Goal: Task Accomplishment & Management: Manage account settings

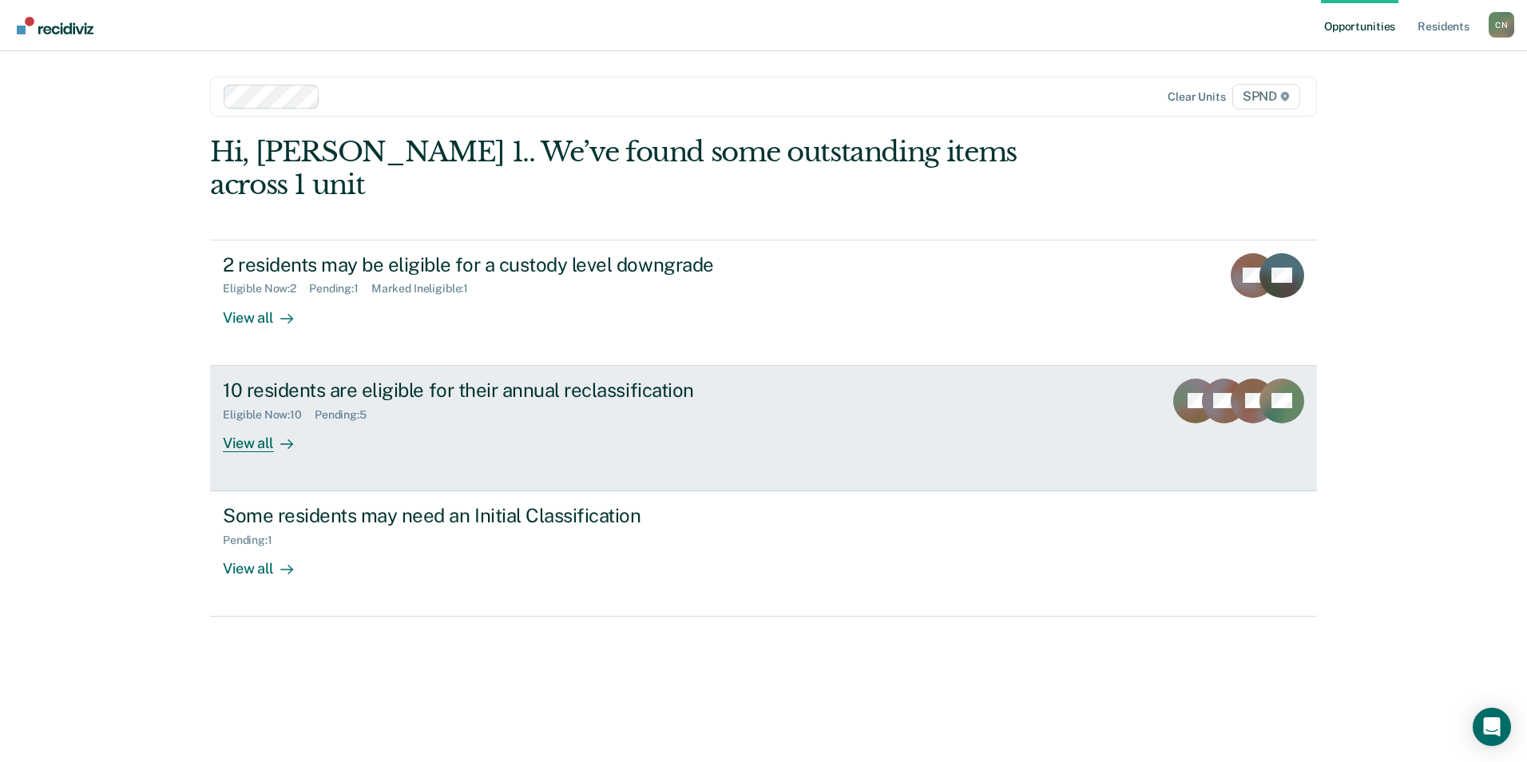
click at [255, 421] on div "View all" at bounding box center [267, 436] width 89 height 31
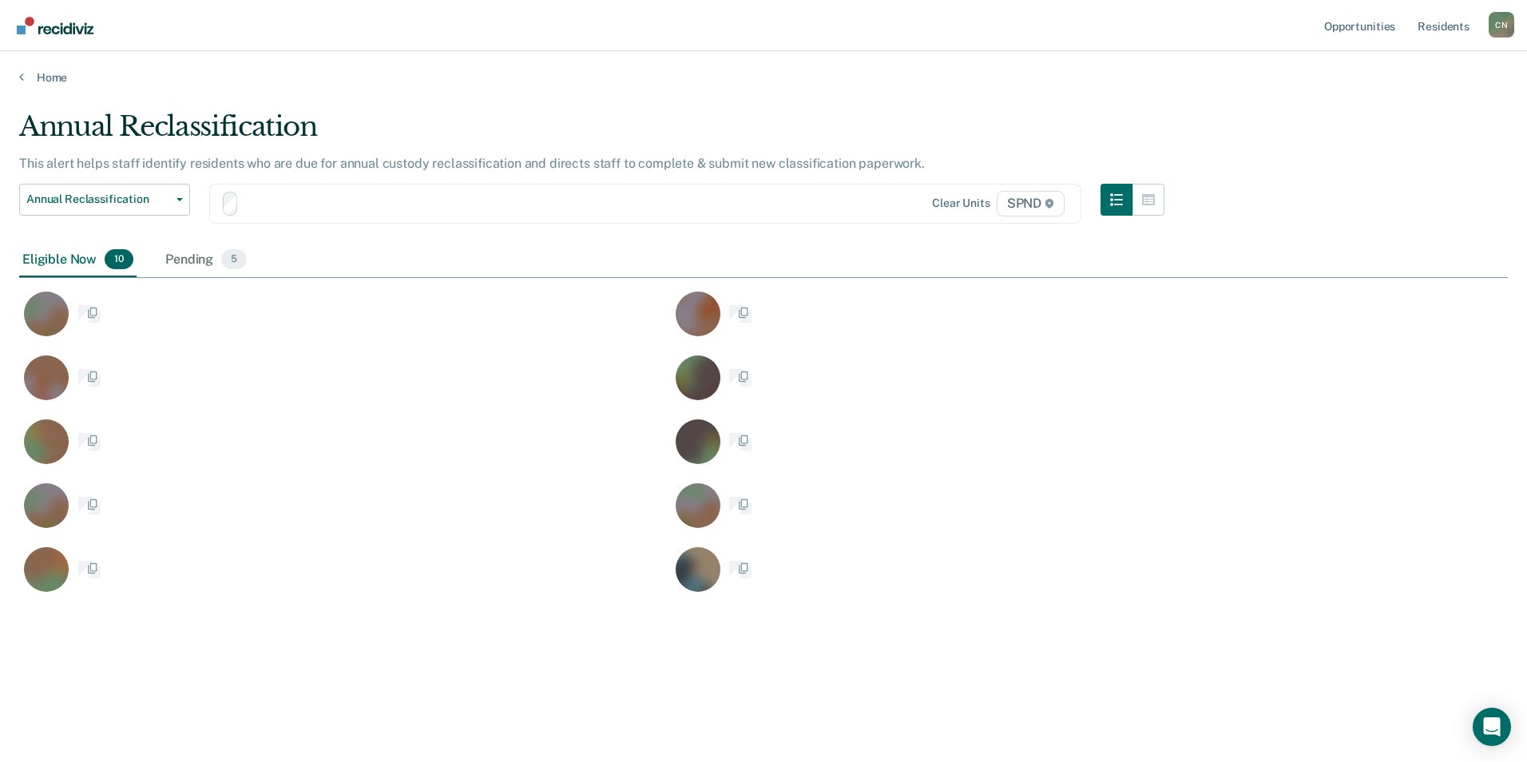
click at [255, 405] on div "KJ" at bounding box center [345, 387] width 652 height 64
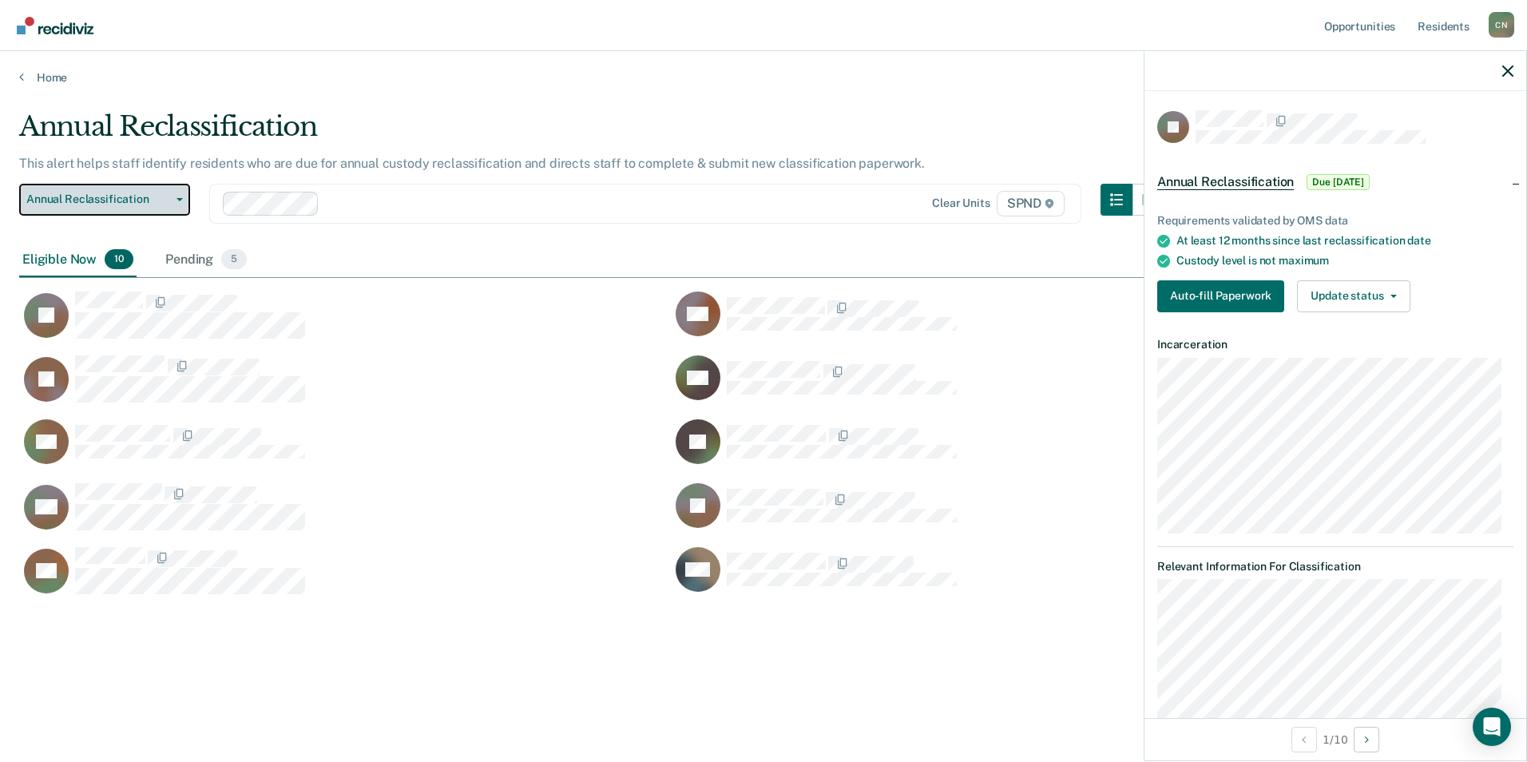
click at [172, 198] on span "button" at bounding box center [176, 199] width 13 height 3
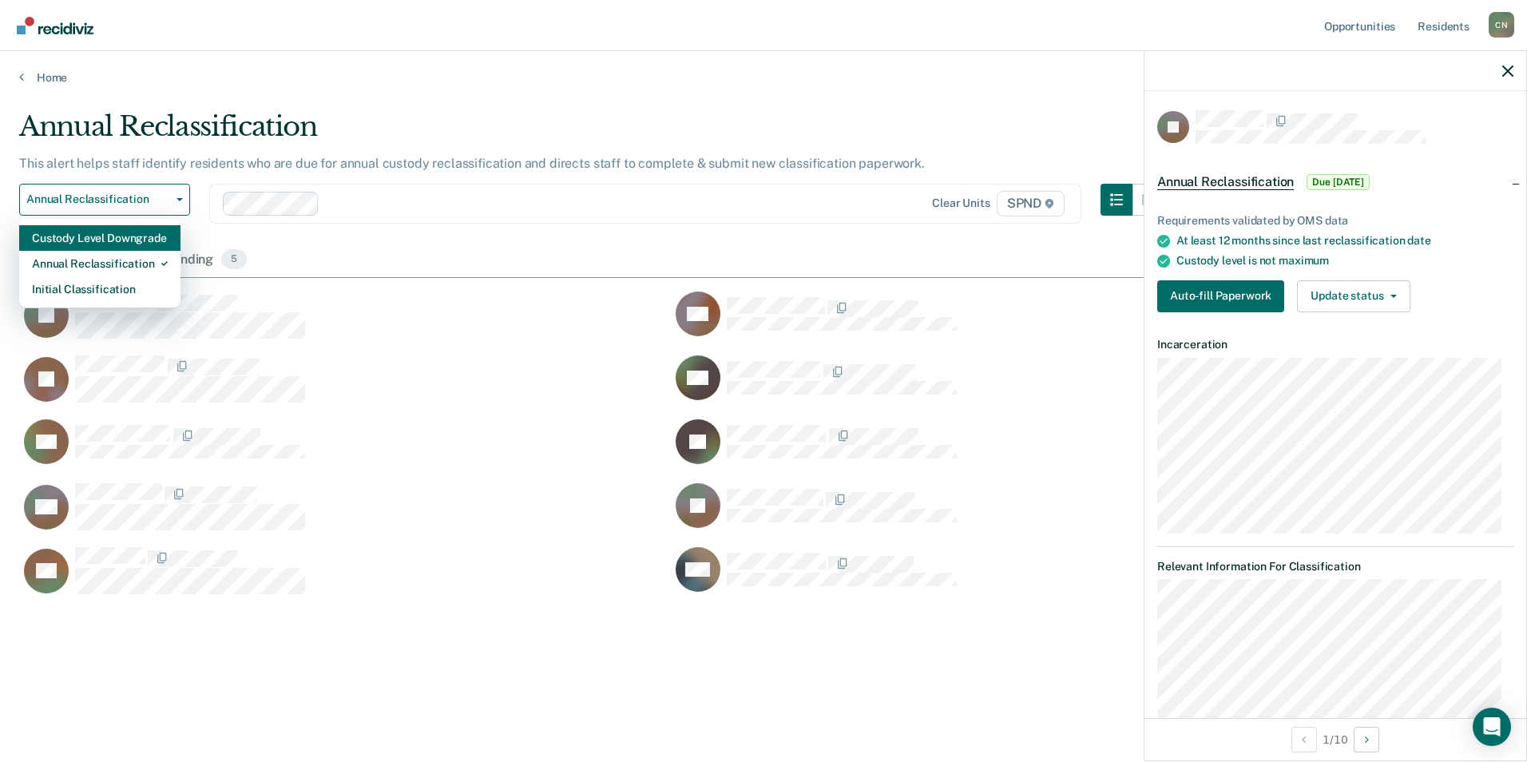
click at [137, 240] on div "Custody Level Downgrade" at bounding box center [100, 238] width 136 height 26
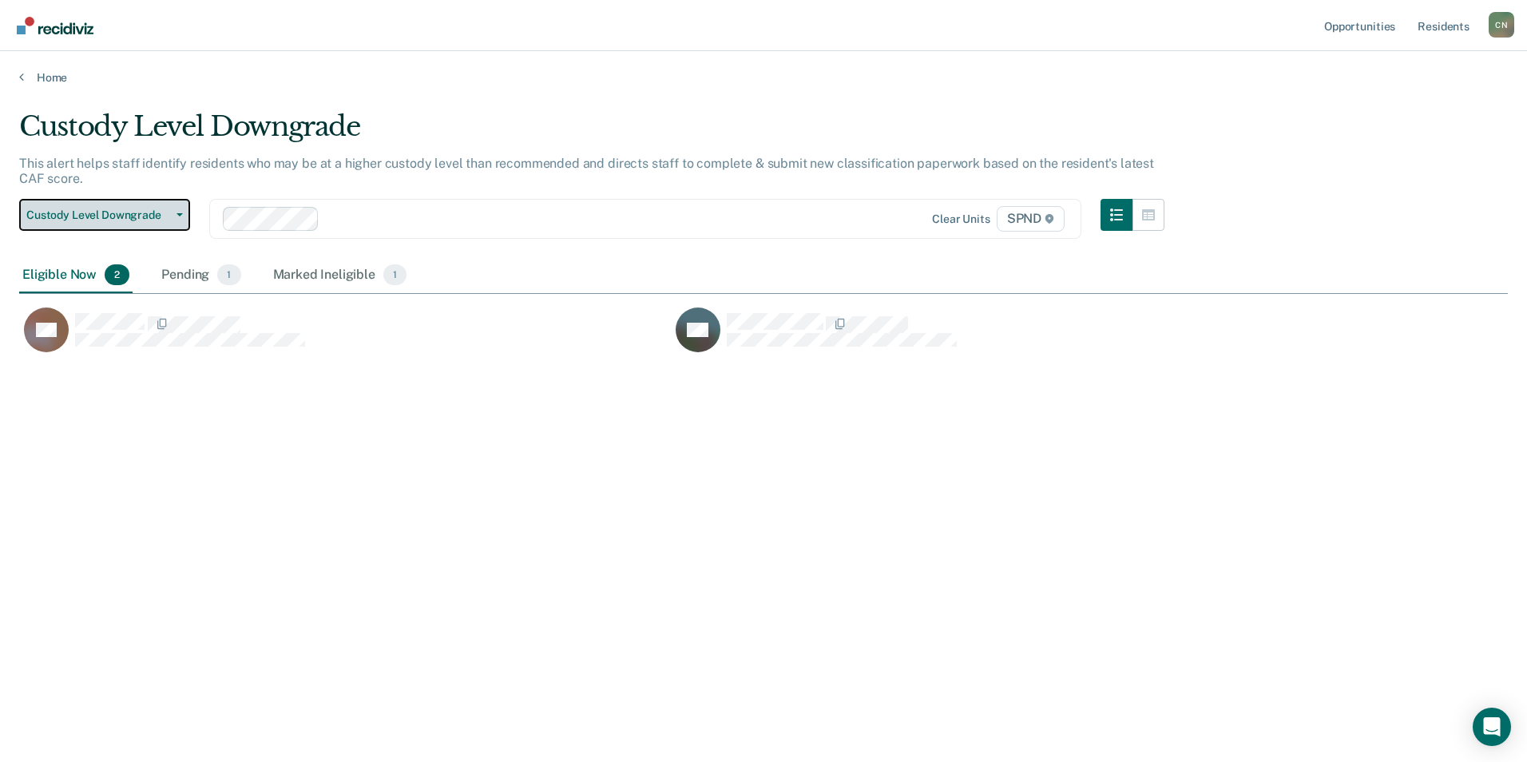
click at [175, 211] on button "Custody Level Downgrade" at bounding box center [104, 215] width 171 height 32
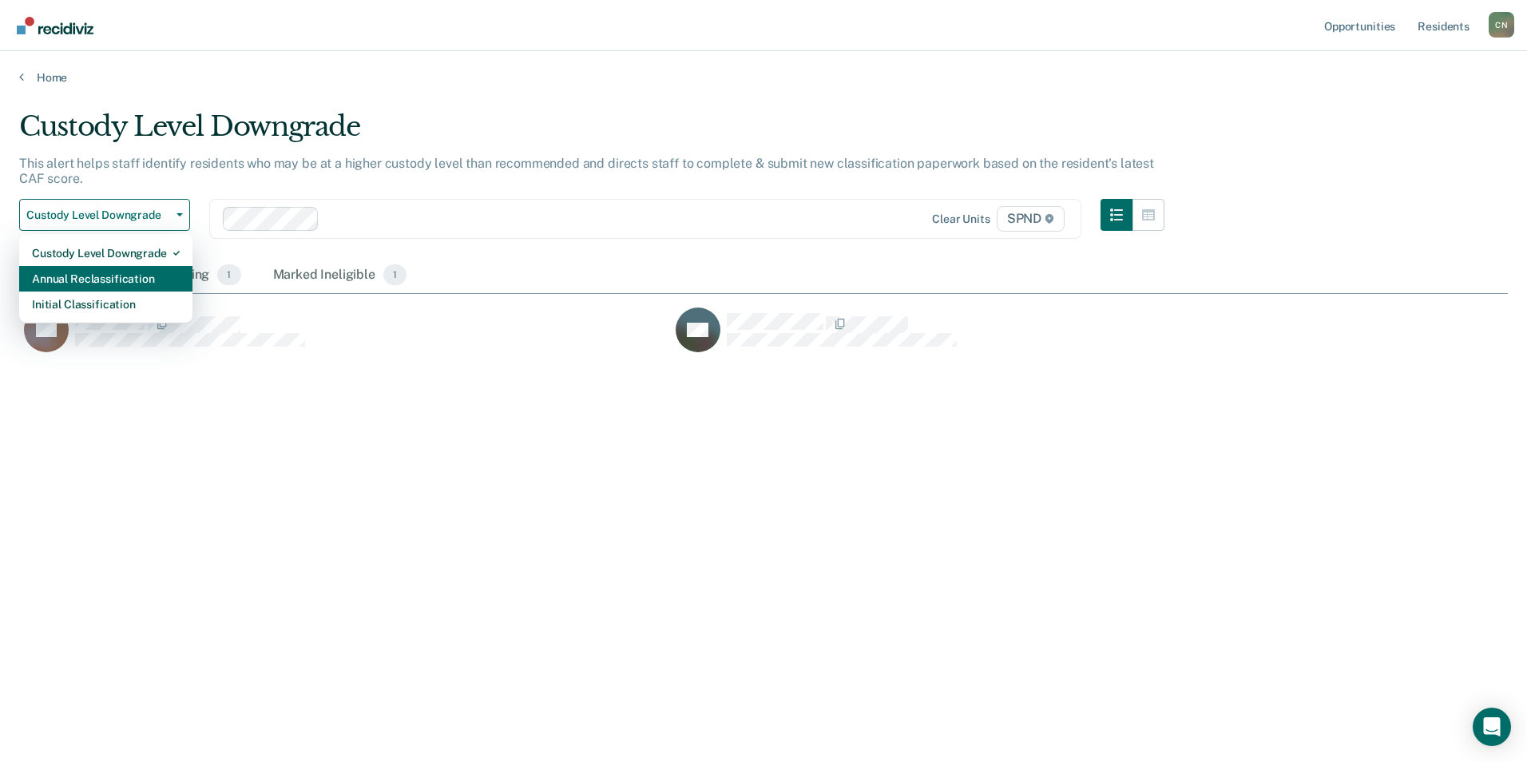
click at [146, 274] on div "Annual Reclassification" at bounding box center [106, 279] width 148 height 26
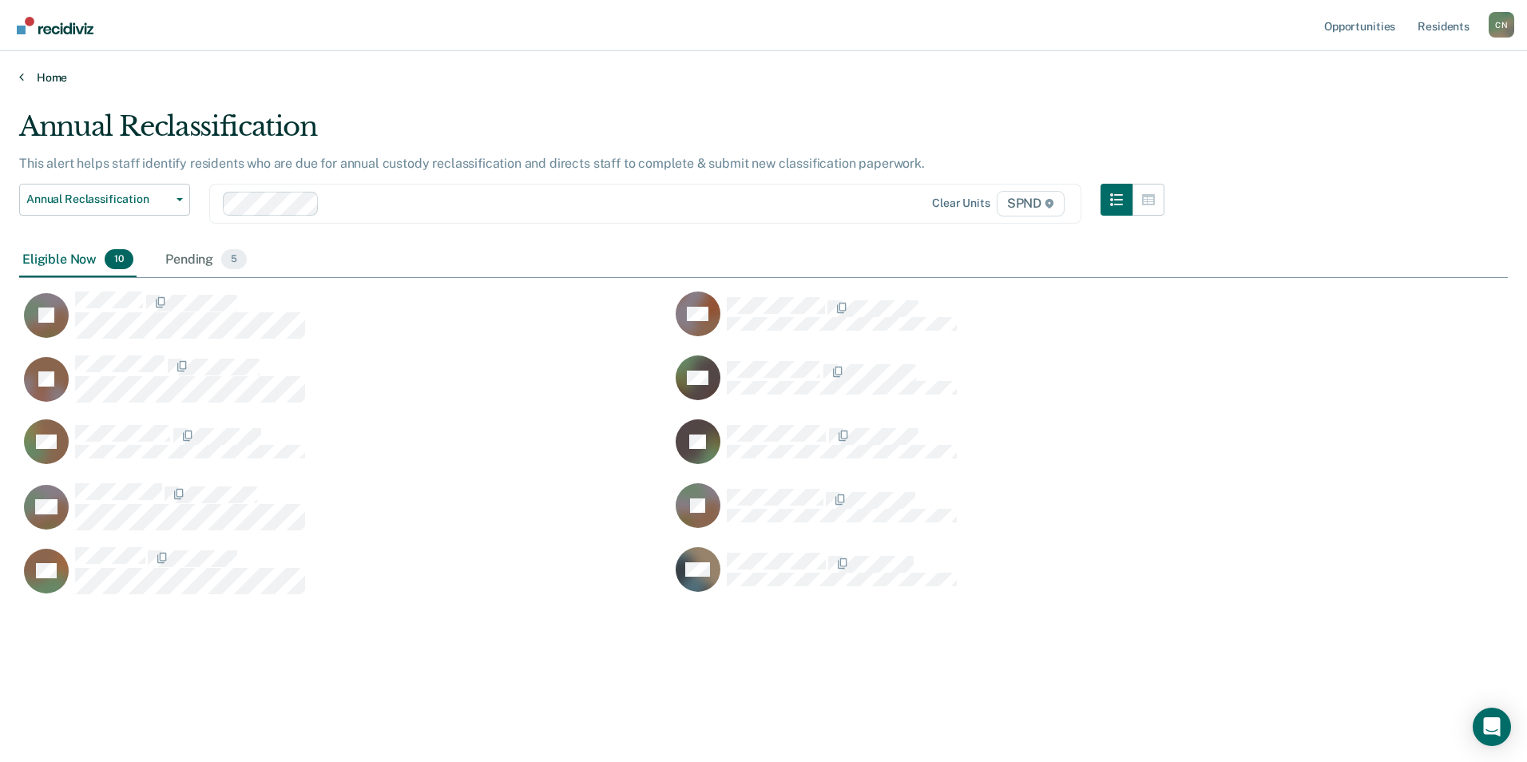
click at [26, 76] on link "Home" at bounding box center [763, 77] width 1489 height 14
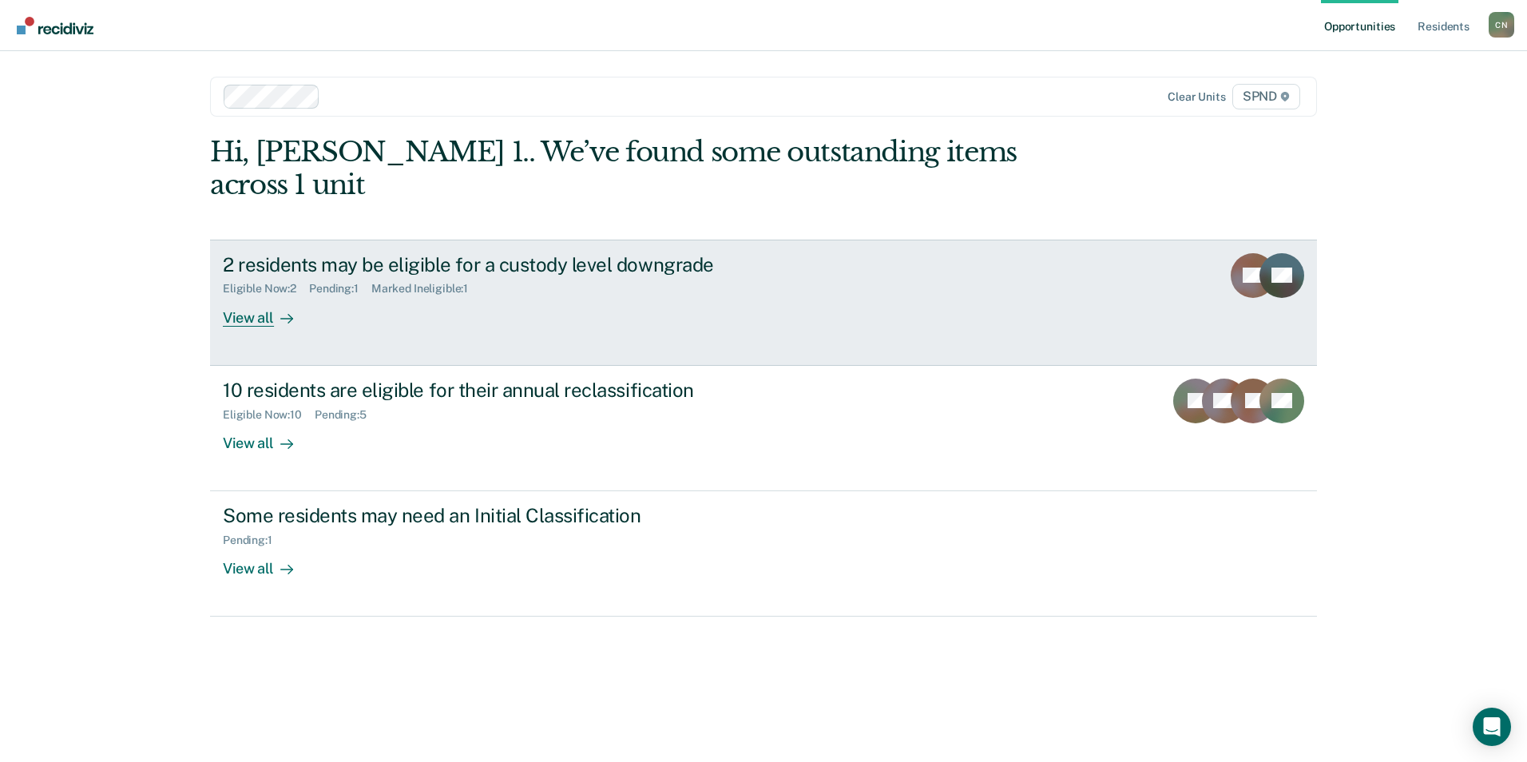
click at [252, 296] on div "View all" at bounding box center [267, 311] width 89 height 31
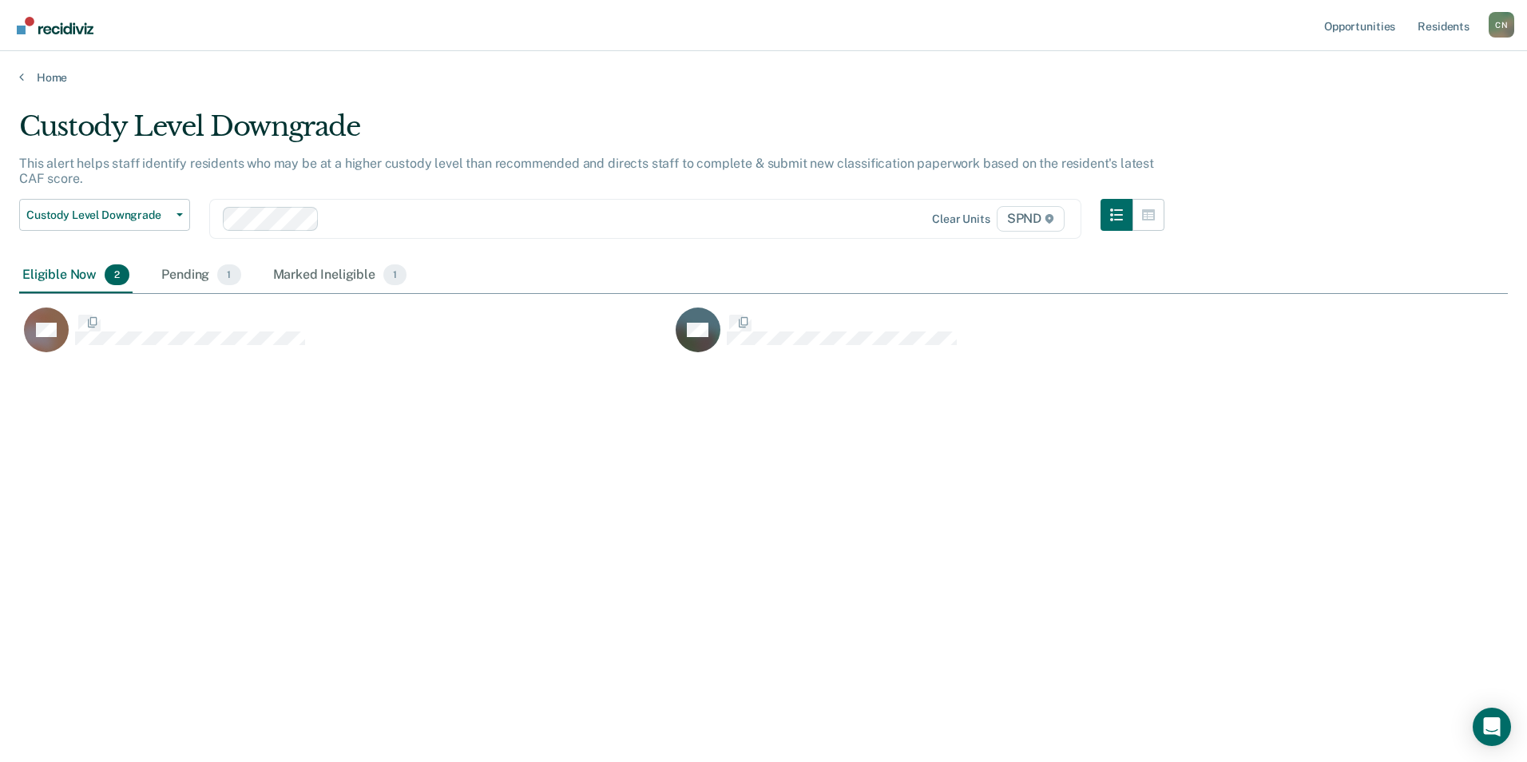
scroll to position [520, 1477]
click at [172, 210] on button "Custody Level Downgrade" at bounding box center [104, 215] width 171 height 32
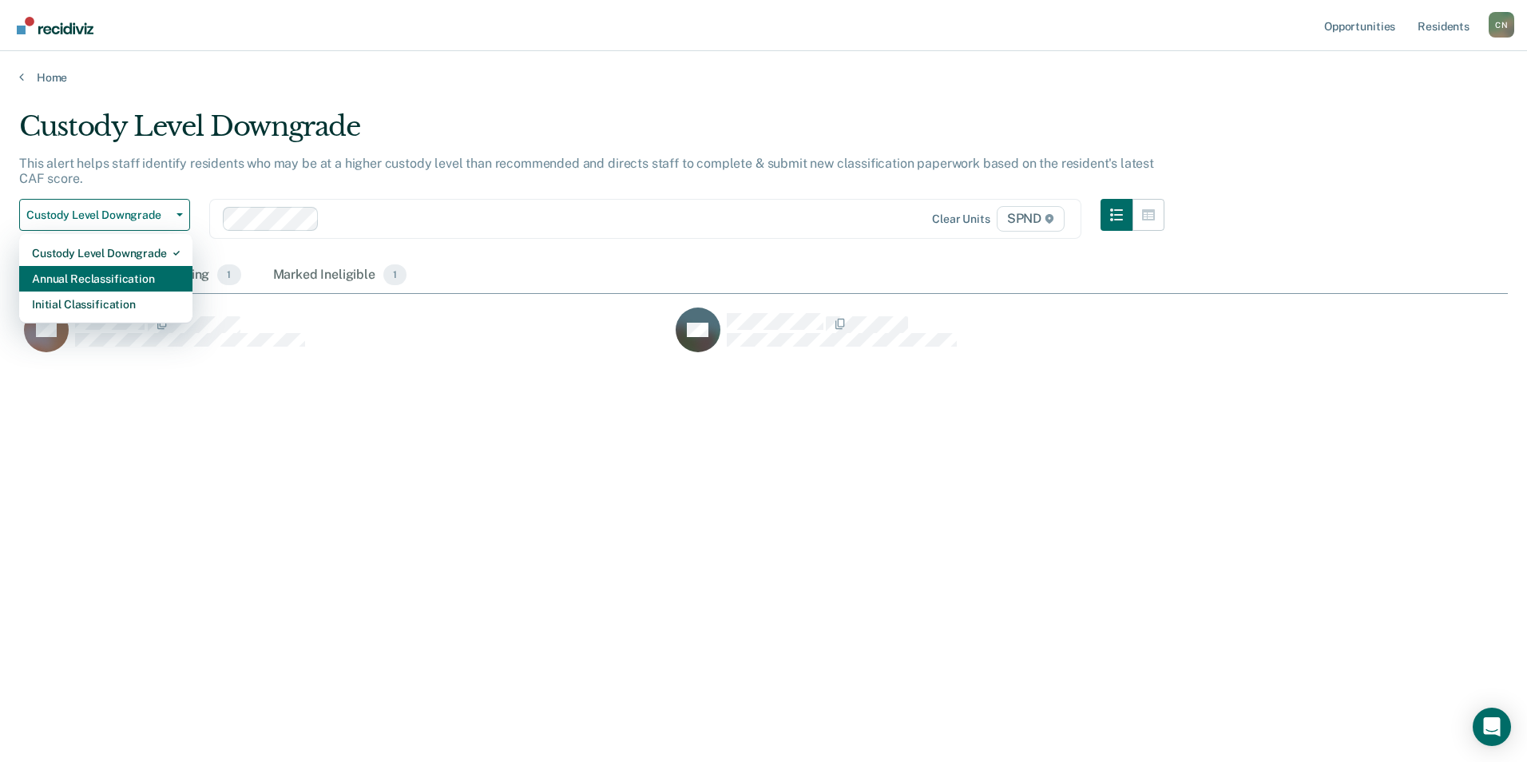
click at [143, 274] on div "Annual Reclassification" at bounding box center [106, 279] width 148 height 26
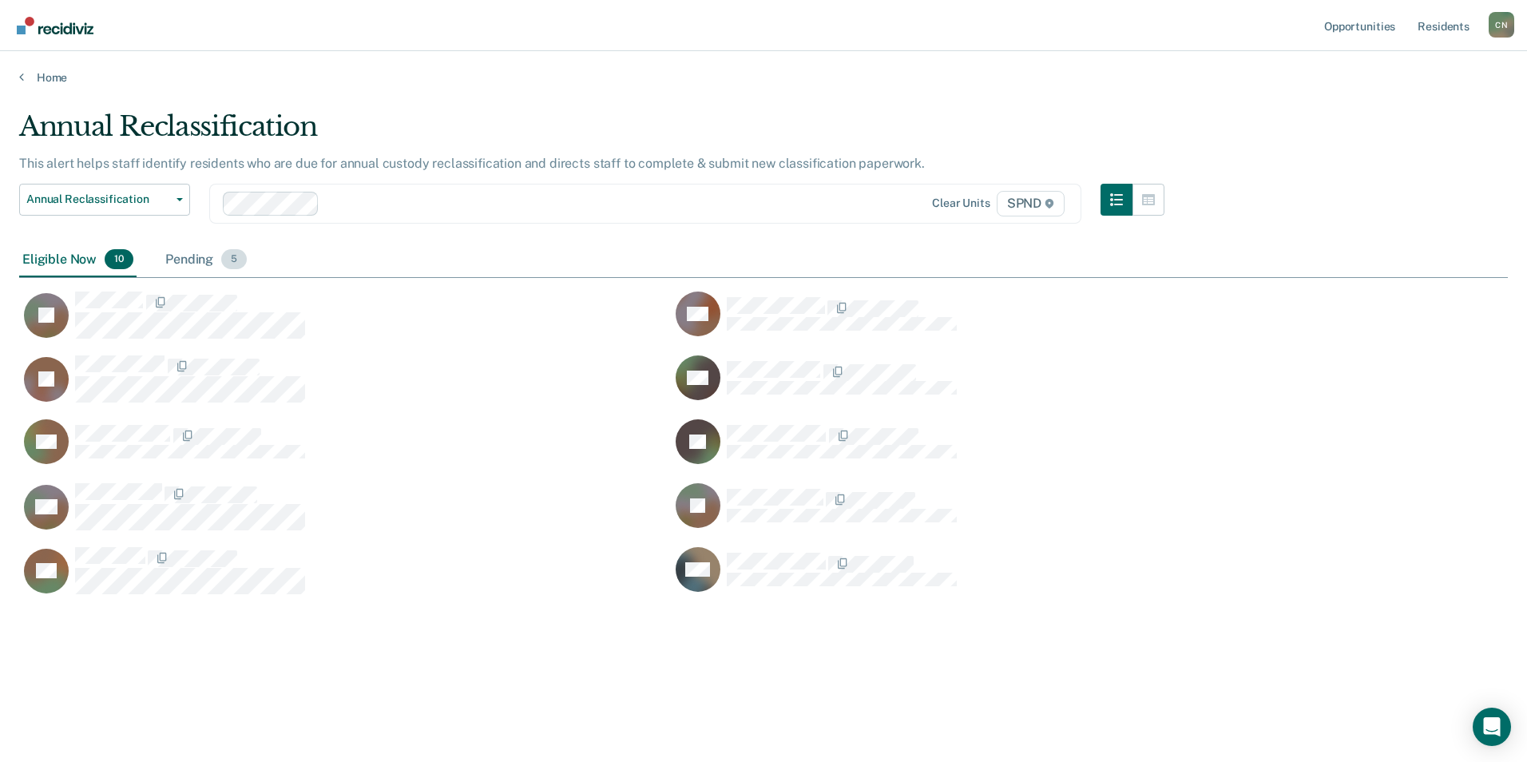
click at [189, 262] on div "Pending 5" at bounding box center [206, 260] width 88 height 35
